Goal: Transaction & Acquisition: Purchase product/service

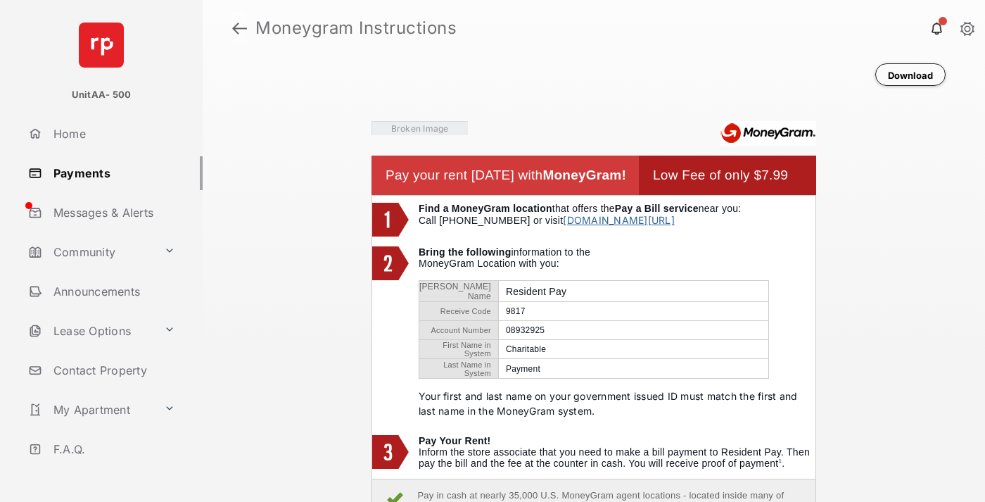
click at [239, 28] on link at bounding box center [239, 28] width 15 height 34
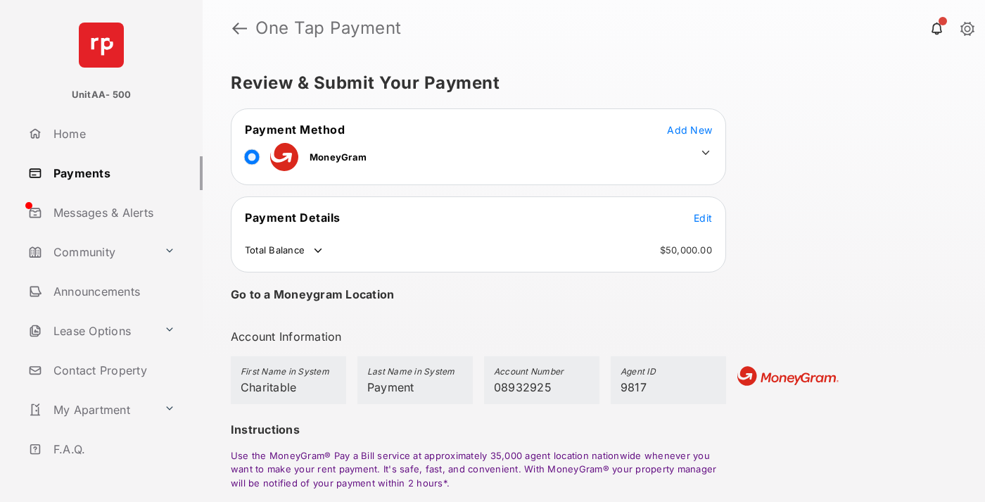
click at [703, 217] on span "Edit" at bounding box center [703, 218] width 18 height 12
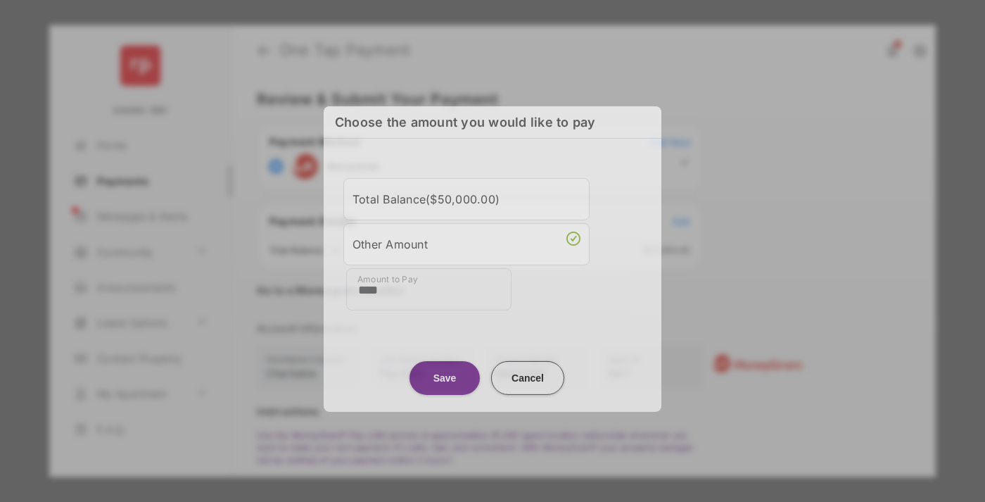
type input "****"
click at [445, 374] on button "Save" at bounding box center [444, 377] width 70 height 34
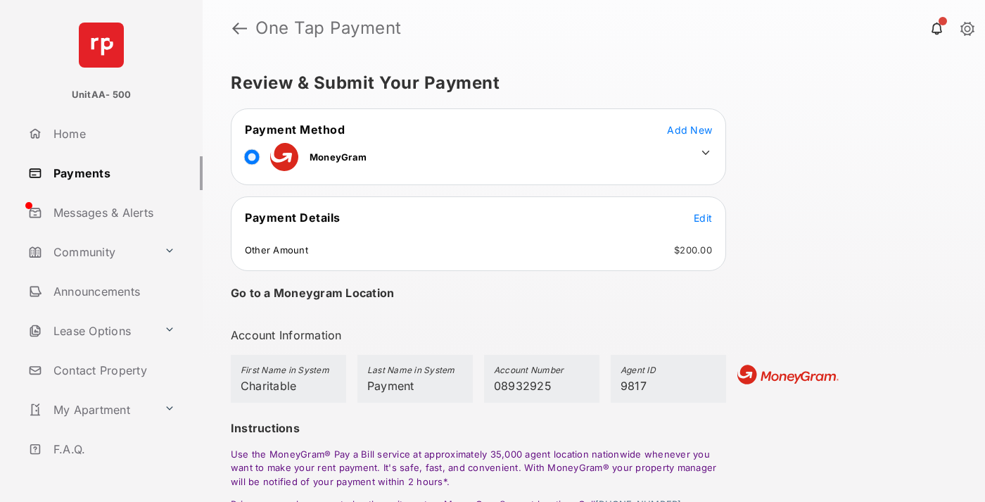
click at [706, 153] on icon at bounding box center [705, 152] width 13 height 13
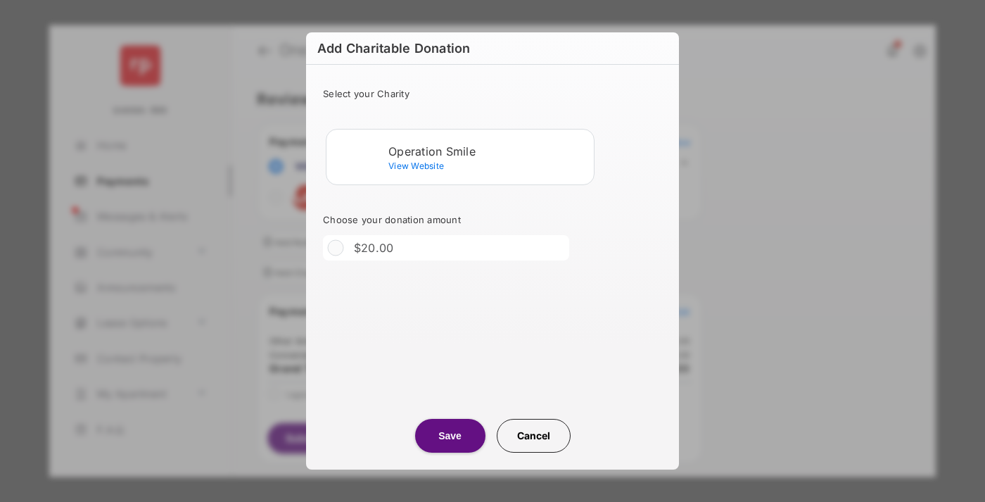
click at [488, 151] on div "Operation Smile" at bounding box center [488, 151] width 200 height 13
click at [450, 435] on button "Save" at bounding box center [450, 436] width 70 height 34
